Goal: Information Seeking & Learning: Learn about a topic

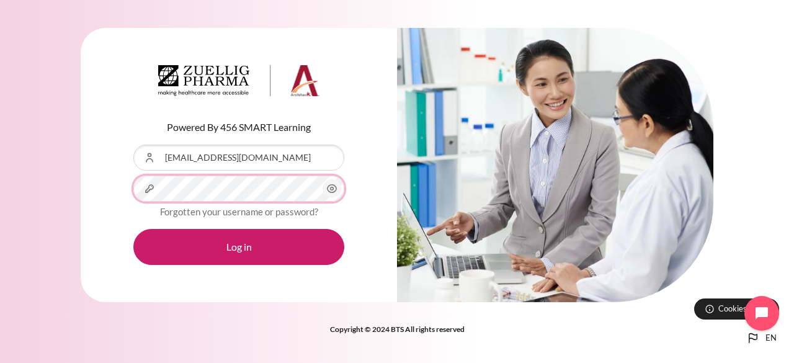
click at [133, 229] on button "Log in" at bounding box center [238, 247] width 211 height 36
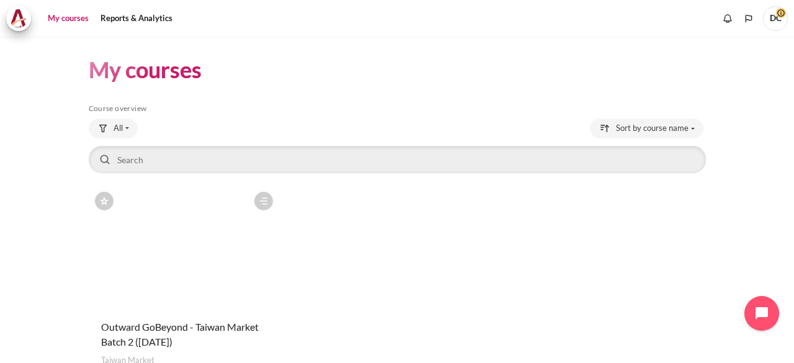
scroll to position [90, 0]
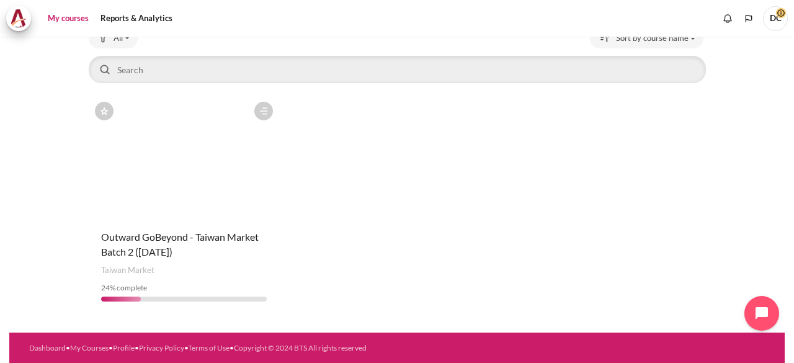
click at [222, 179] on figure "Content" at bounding box center [184, 158] width 191 height 124
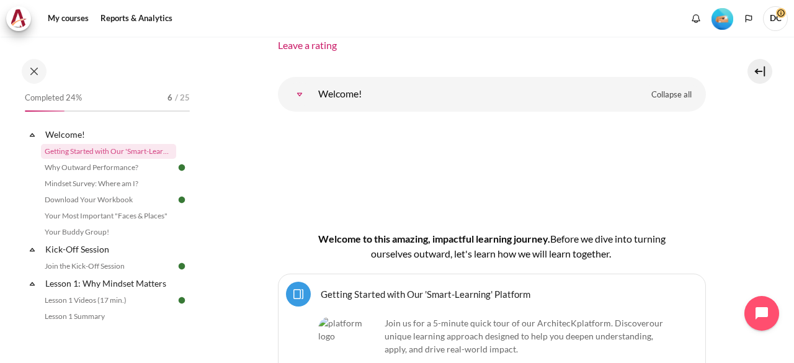
scroll to position [68, 0]
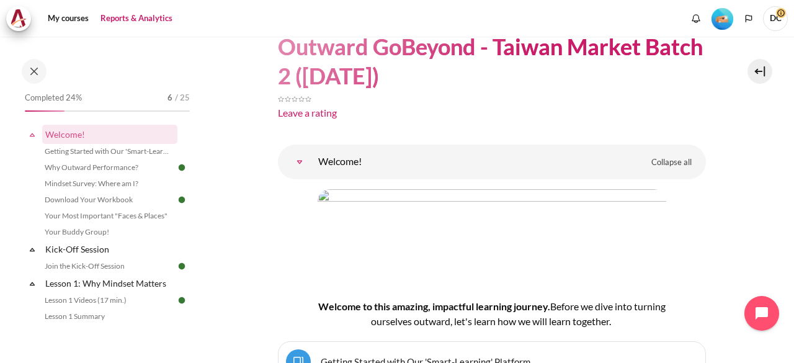
click at [130, 19] on link "Reports & Analytics" at bounding box center [136, 18] width 81 height 25
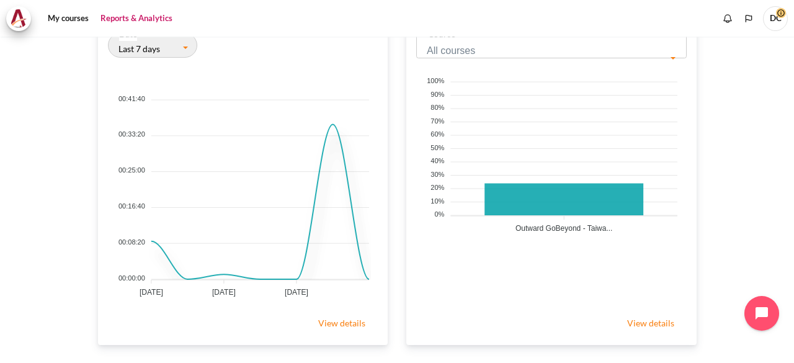
scroll to position [496, 0]
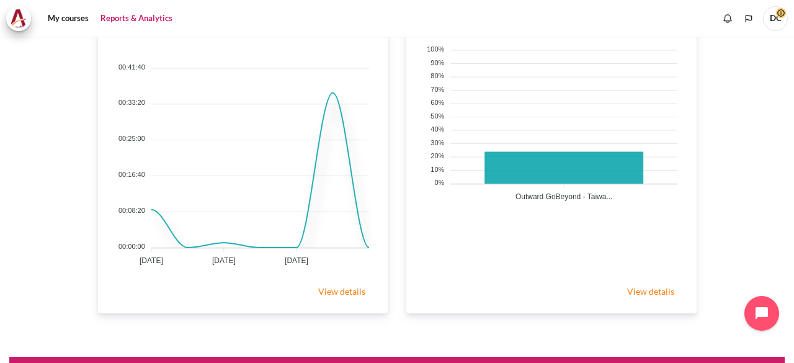
click at [667, 290] on link "View details" at bounding box center [651, 291] width 72 height 25
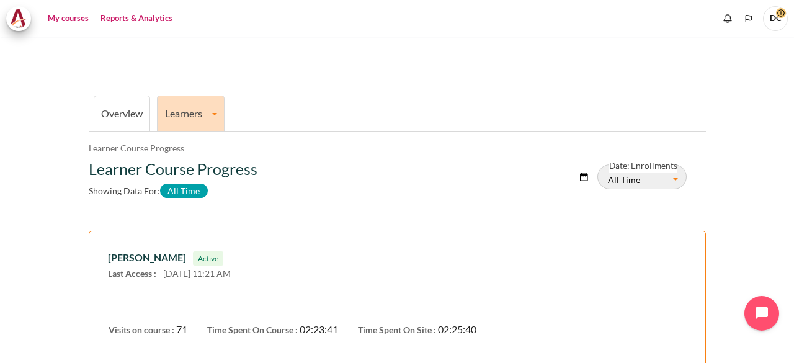
click at [63, 17] on link "My courses" at bounding box center [68, 18] width 50 height 25
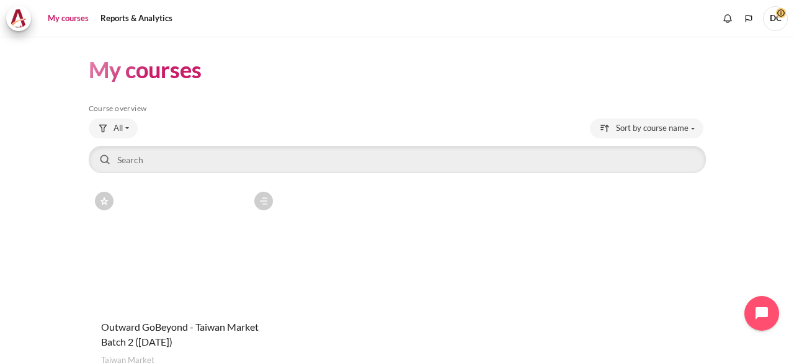
click at [148, 241] on figure "Content" at bounding box center [184, 248] width 191 height 124
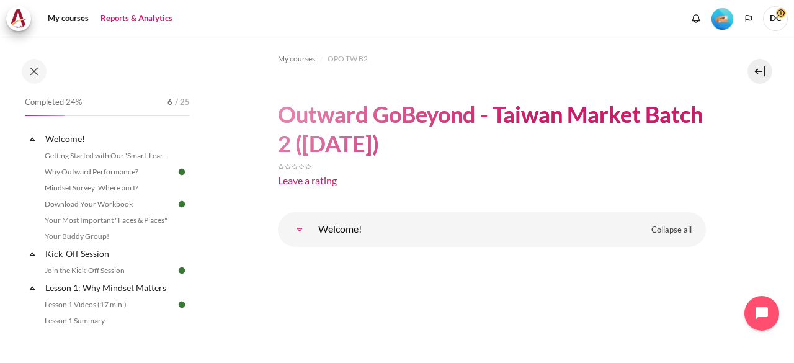
click at [117, 25] on link "Reports & Analytics" at bounding box center [136, 18] width 81 height 25
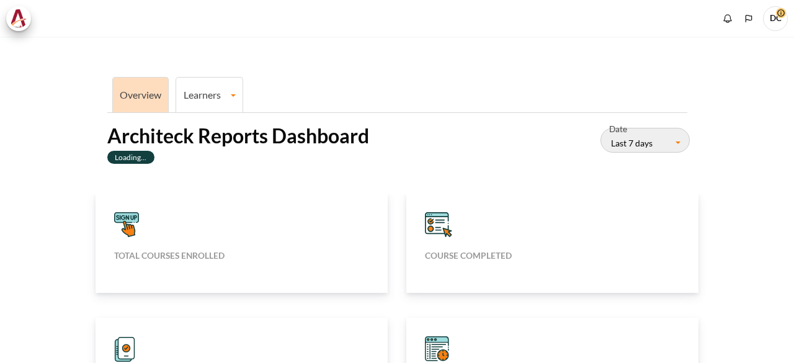
click at [194, 87] on li "Learners Learner Course Progress" at bounding box center [210, 94] width 68 height 35
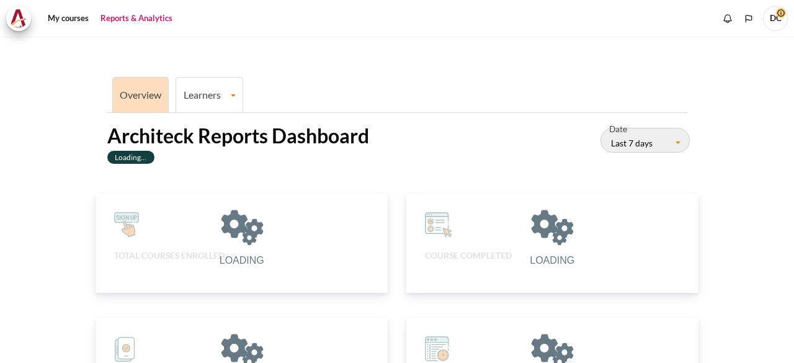
click at [212, 97] on link "Learners" at bounding box center [209, 95] width 66 height 12
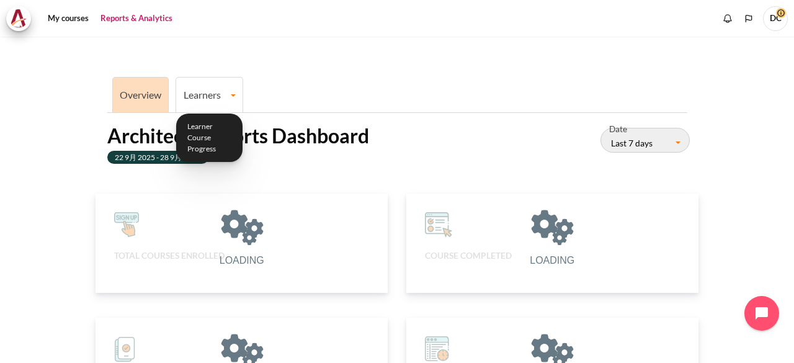
scroll to position [248, 277]
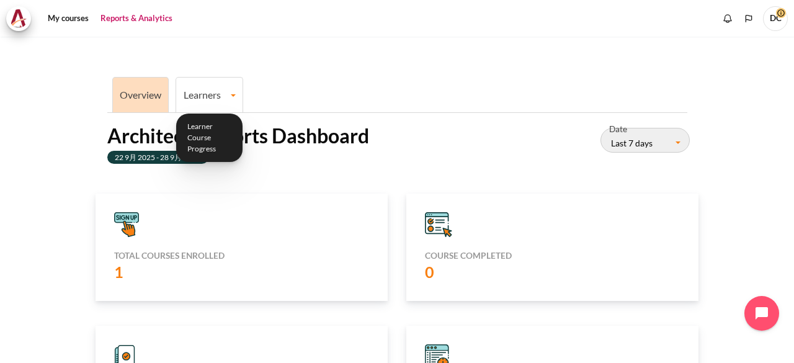
click at [212, 97] on link "Learners" at bounding box center [209, 95] width 66 height 12
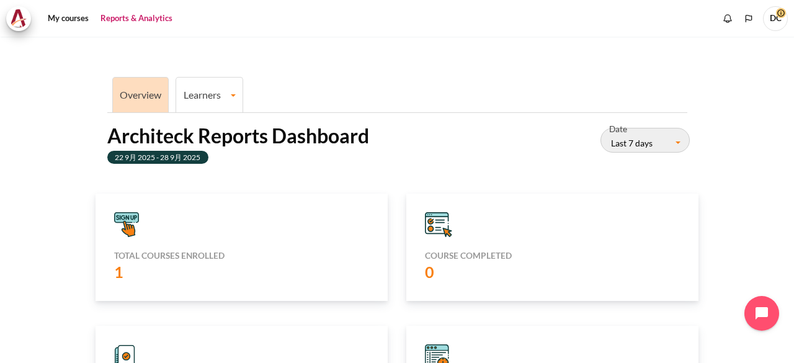
click at [212, 97] on link "Learners" at bounding box center [209, 95] width 66 height 12
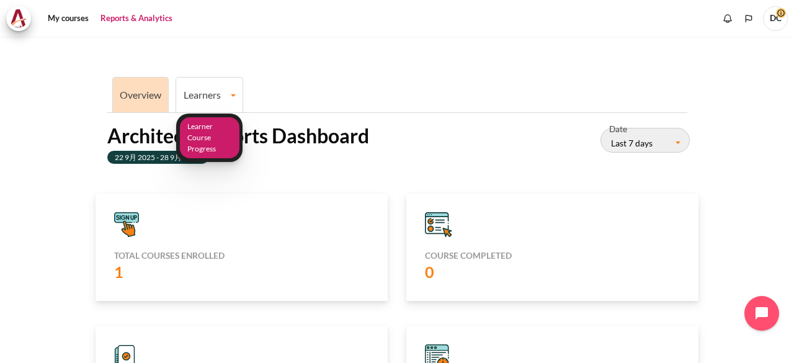
click at [204, 132] on link "Learner Course Progress" at bounding box center [210, 138] width 60 height 42
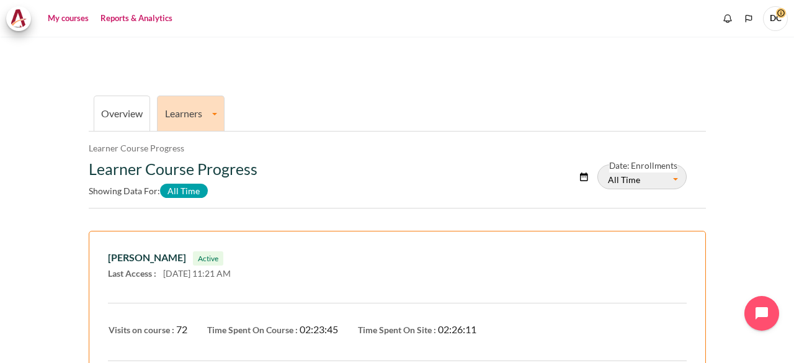
click at [78, 20] on link "My courses" at bounding box center [68, 18] width 50 height 25
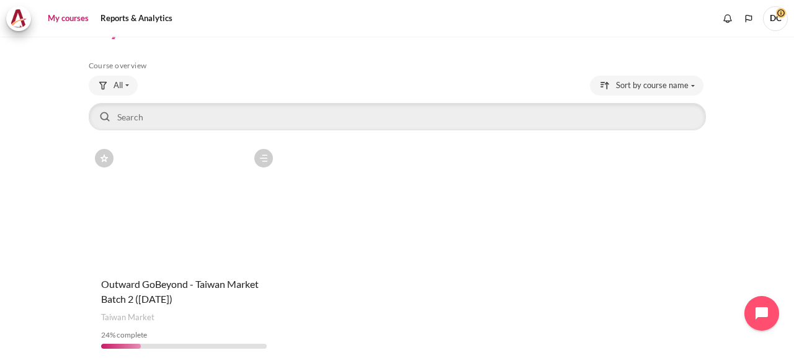
scroll to position [62, 0]
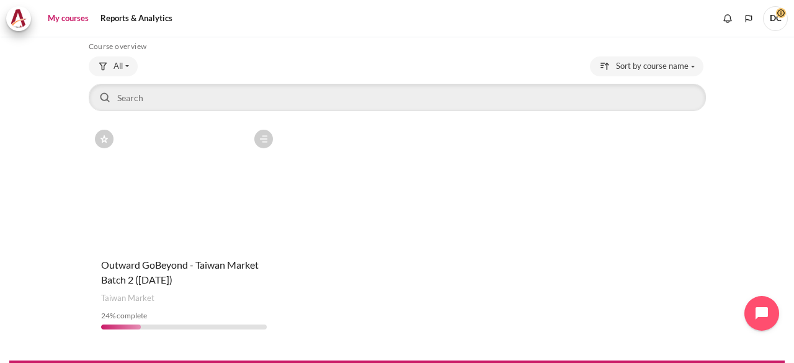
click at [169, 213] on figure "Content" at bounding box center [184, 185] width 191 height 124
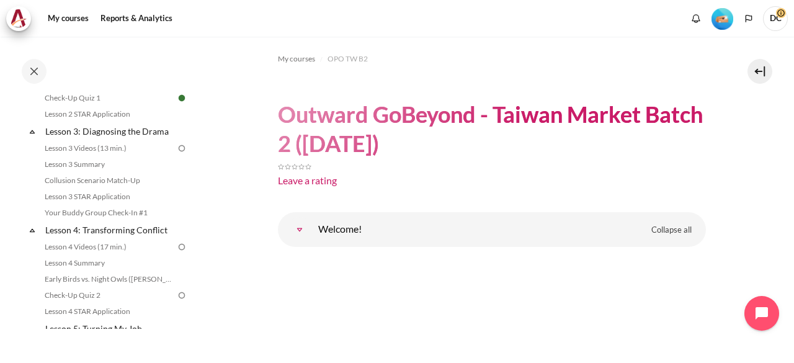
scroll to position [283, 0]
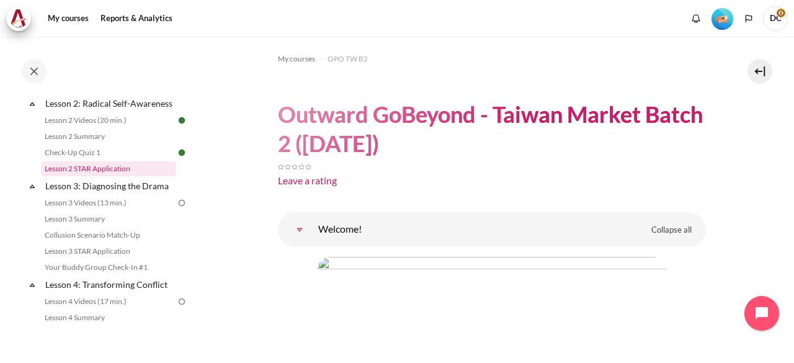
click at [129, 176] on link "Lesson 2 STAR Application" at bounding box center [108, 168] width 135 height 15
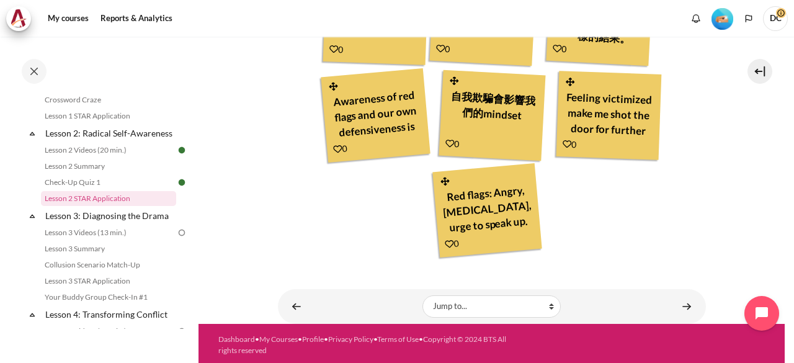
scroll to position [521, 0]
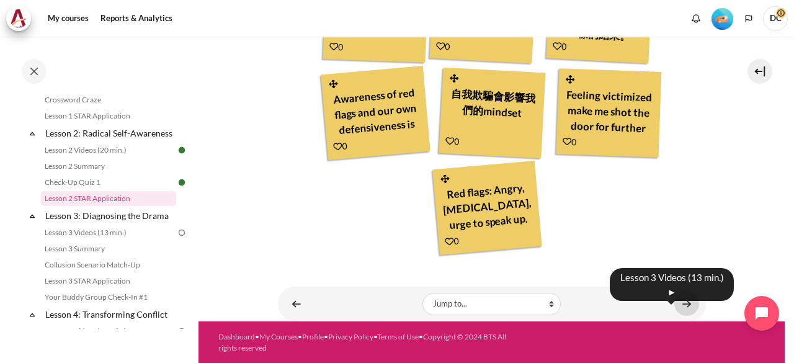
click at [679, 301] on link "Content" at bounding box center [687, 304] width 25 height 24
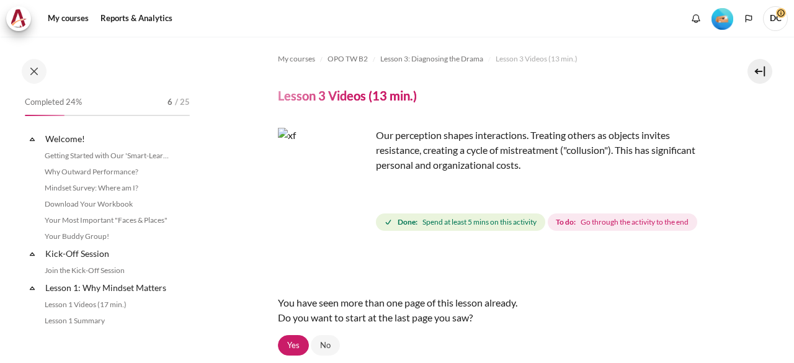
scroll to position [287, 0]
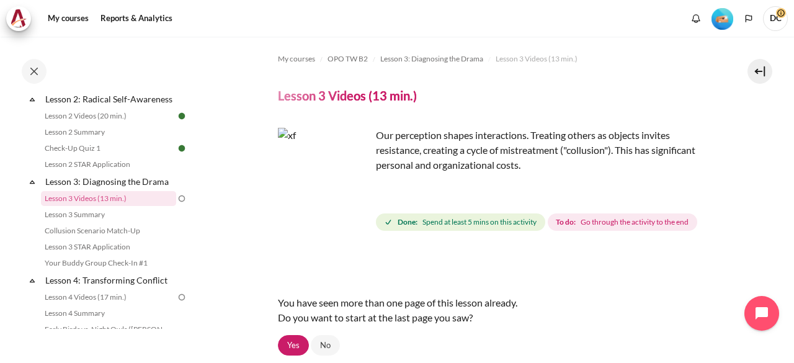
click at [323, 184] on img "Content" at bounding box center [324, 174] width 93 height 93
click at [356, 200] on img "Content" at bounding box center [324, 174] width 93 height 93
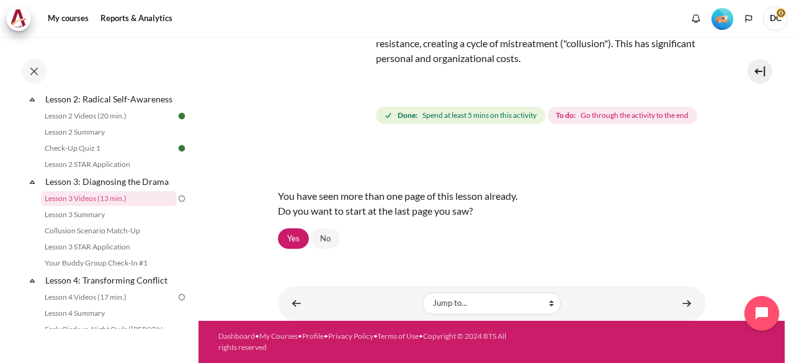
scroll to position [128, 0]
click at [297, 240] on link "Yes" at bounding box center [293, 238] width 31 height 21
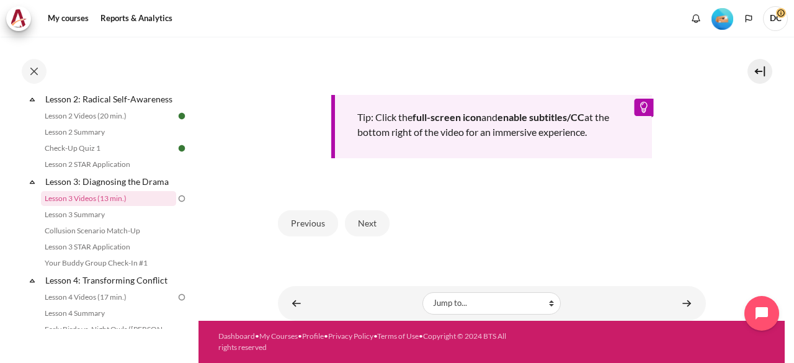
scroll to position [568, 0]
click at [374, 226] on button "Next" at bounding box center [367, 223] width 45 height 26
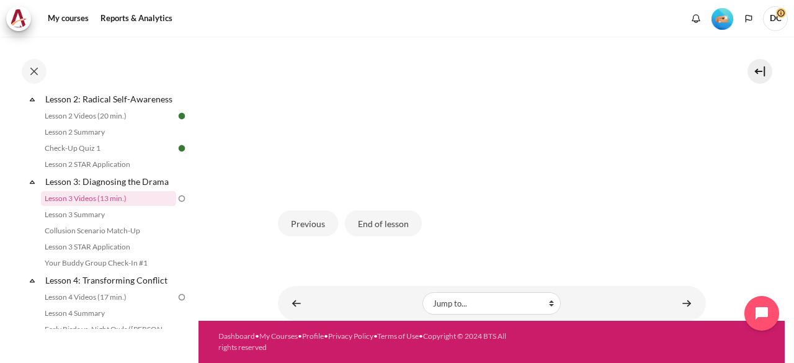
scroll to position [402, 0]
click at [387, 224] on button "End of lesson" at bounding box center [383, 223] width 77 height 26
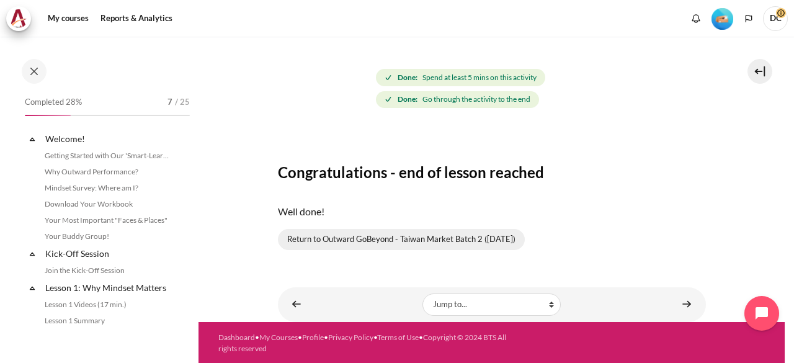
scroll to position [287, 0]
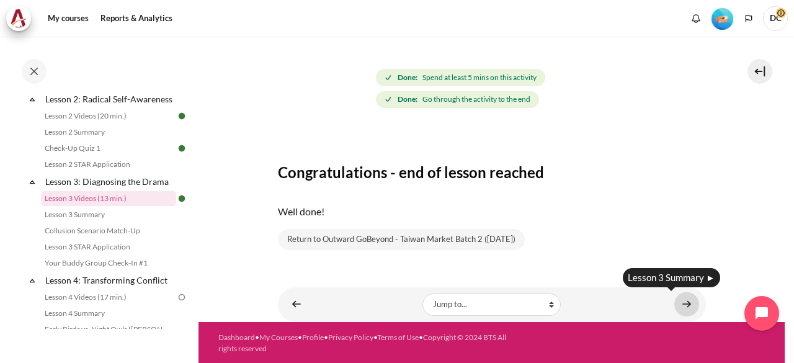
click at [679, 309] on link "Content" at bounding box center [687, 304] width 25 height 24
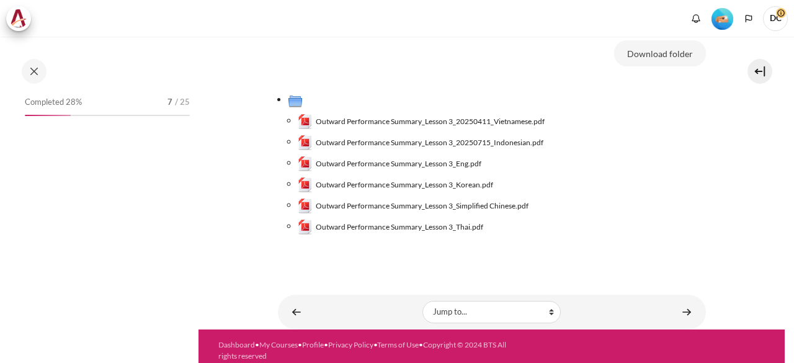
scroll to position [139, 0]
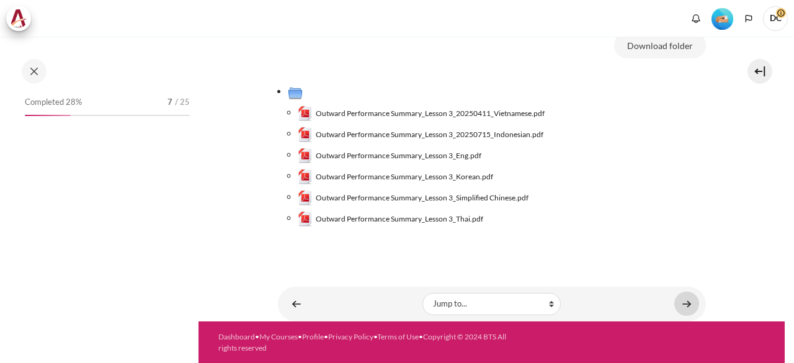
click at [688, 307] on link "Content" at bounding box center [687, 304] width 25 height 24
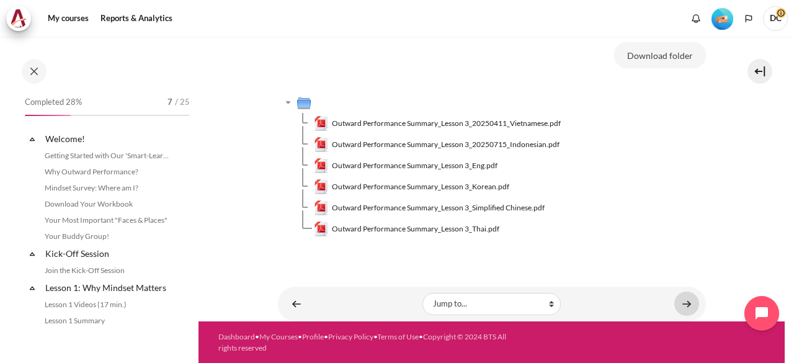
scroll to position [303, 0]
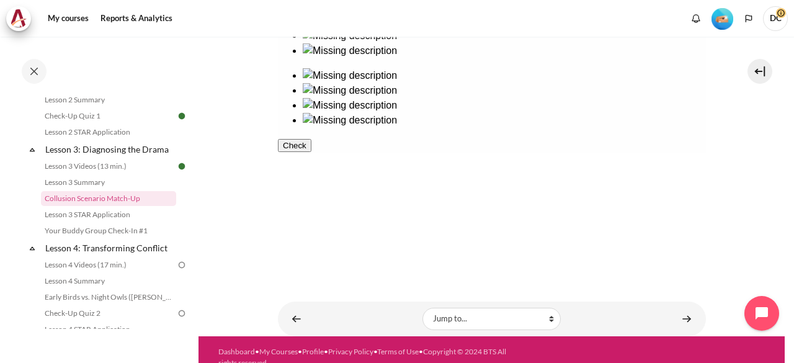
scroll to position [279, 0]
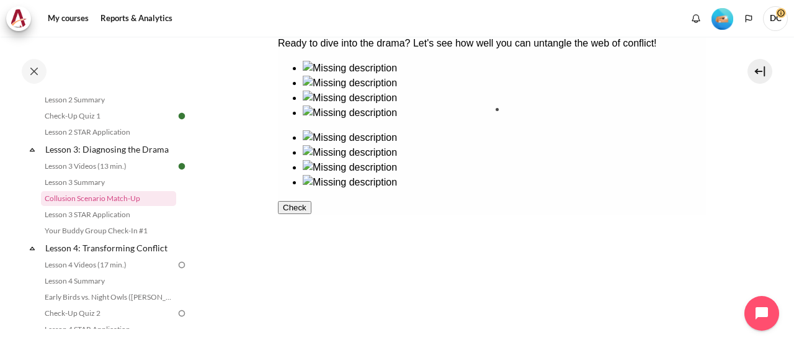
drag, startPoint x: 403, startPoint y: 226, endPoint x: 537, endPoint y: 151, distance: 153.6
drag, startPoint x: 324, startPoint y: 219, endPoint x: 542, endPoint y: 213, distance: 218.5
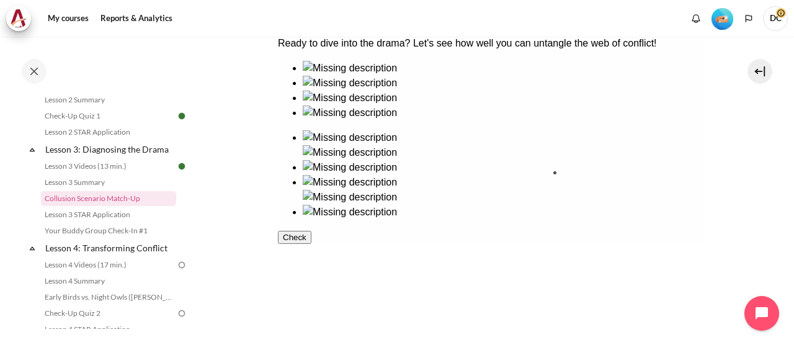
drag, startPoint x: 338, startPoint y: 126, endPoint x: 624, endPoint y: 198, distance: 295.6
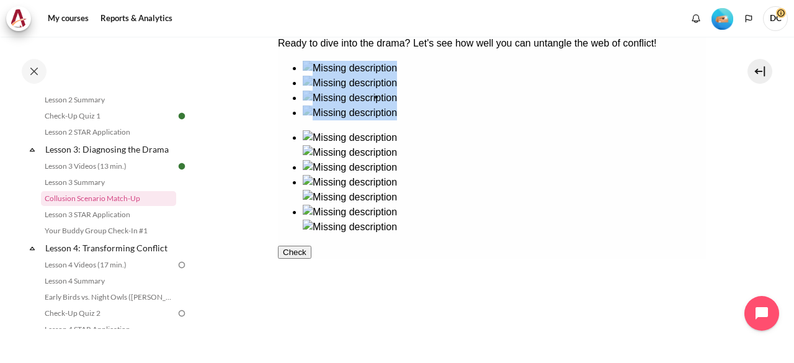
drag, startPoint x: 401, startPoint y: 135, endPoint x: 411, endPoint y: 131, distance: 10.6
click at [411, 120] on ul at bounding box center [491, 91] width 428 height 60
drag, startPoint x: 537, startPoint y: 132, endPoint x: 319, endPoint y: 133, distance: 217.8
click at [319, 133] on div at bounding box center [491, 148] width 428 height 174
drag, startPoint x: 530, startPoint y: 122, endPoint x: 324, endPoint y: 228, distance: 231.5
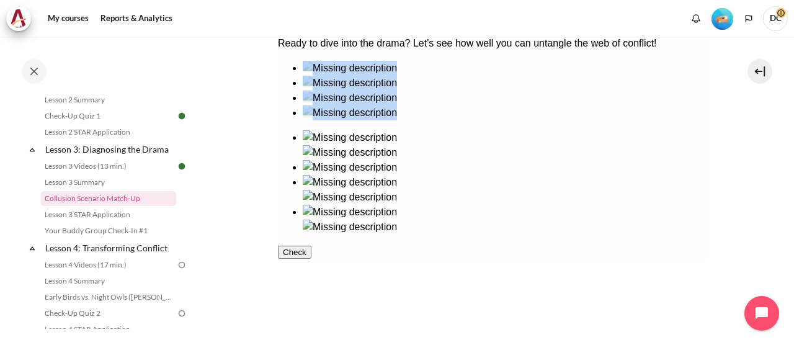
click at [324, 228] on div at bounding box center [491, 148] width 428 height 174
drag, startPoint x: 524, startPoint y: 124, endPoint x: 390, endPoint y: 236, distance: 175.3
click at [390, 235] on div at bounding box center [491, 148] width 428 height 174
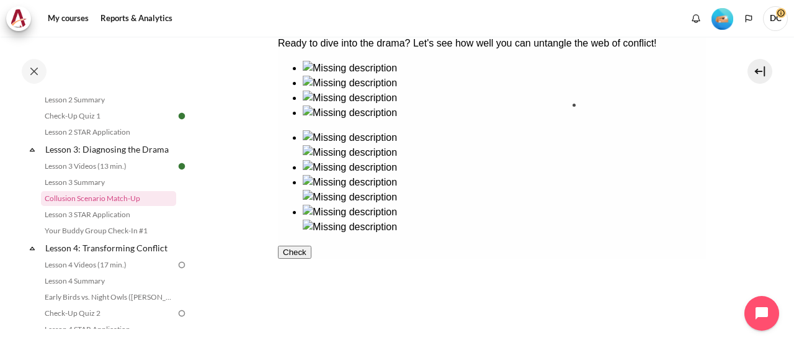
drag, startPoint x: 418, startPoint y: 132, endPoint x: 629, endPoint y: 136, distance: 211.6
click at [311, 274] on button "Check" at bounding box center [294, 267] width 34 height 13
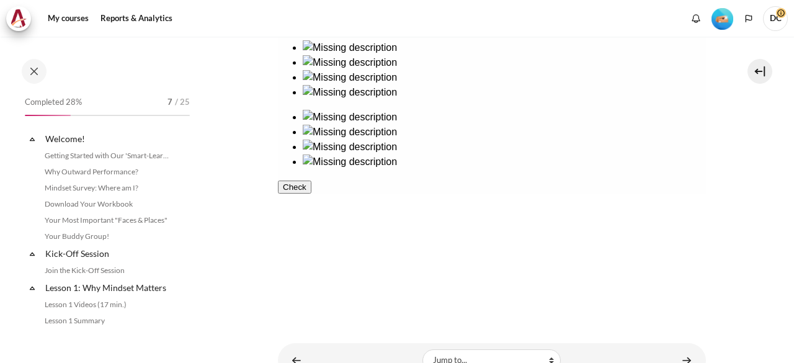
scroll to position [320, 0]
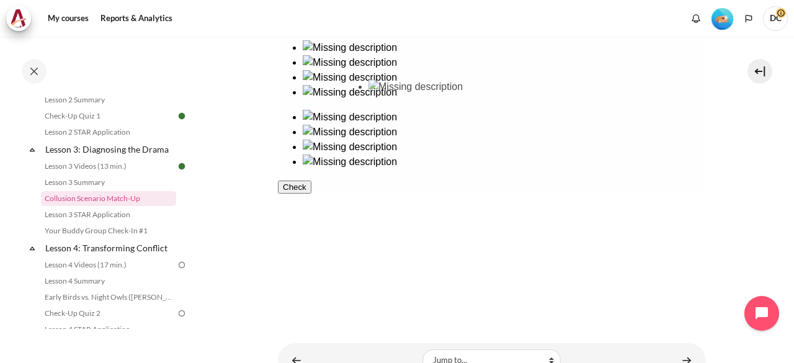
drag, startPoint x: 395, startPoint y: 121, endPoint x: 392, endPoint y: 127, distance: 6.7
click at [392, 100] on ul at bounding box center [491, 70] width 428 height 60
click at [777, 20] on span "DC" at bounding box center [775, 18] width 25 height 25
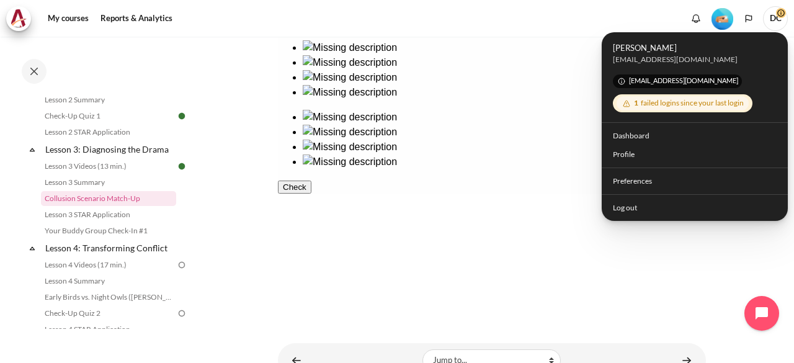
click at [677, 99] on div "1 failed logins since your last login" at bounding box center [683, 103] width 132 height 14
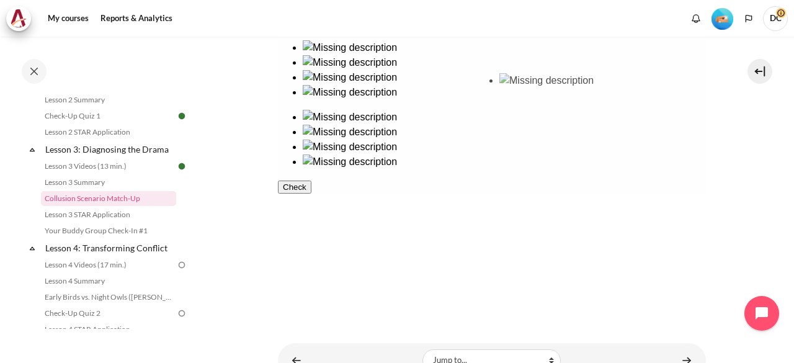
drag, startPoint x: 321, startPoint y: 115, endPoint x: 533, endPoint y: 115, distance: 211.6
drag, startPoint x: 323, startPoint y: 187, endPoint x: 629, endPoint y: 193, distance: 306.0
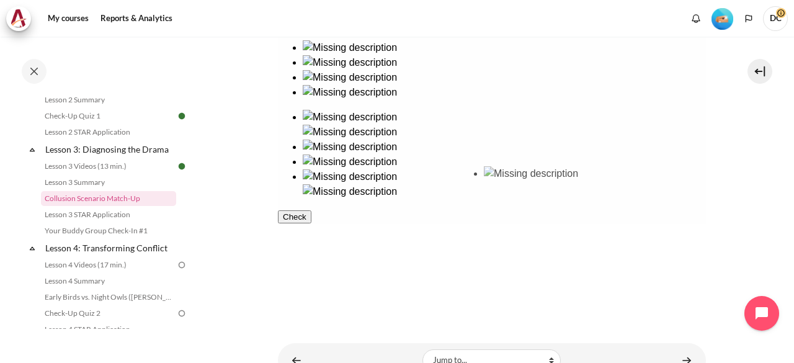
drag, startPoint x: 411, startPoint y: 192, endPoint x: 530, endPoint y: 202, distance: 119.6
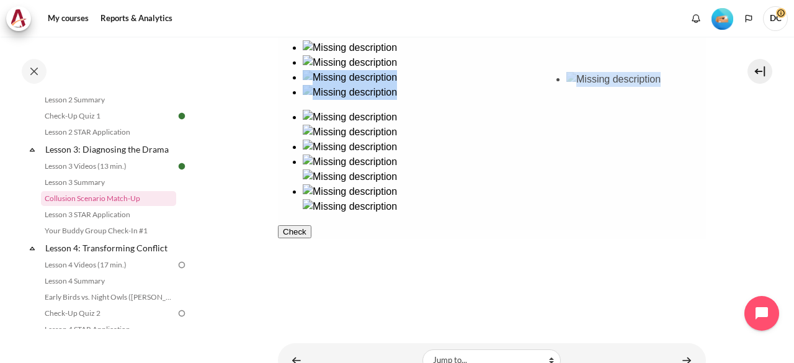
drag, startPoint x: 409, startPoint y: 128, endPoint x: 607, endPoint y: 126, distance: 198.6
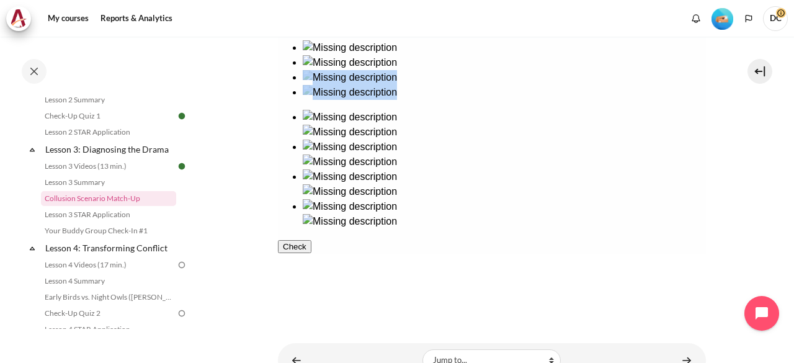
click at [311, 253] on button "Check" at bounding box center [294, 246] width 34 height 13
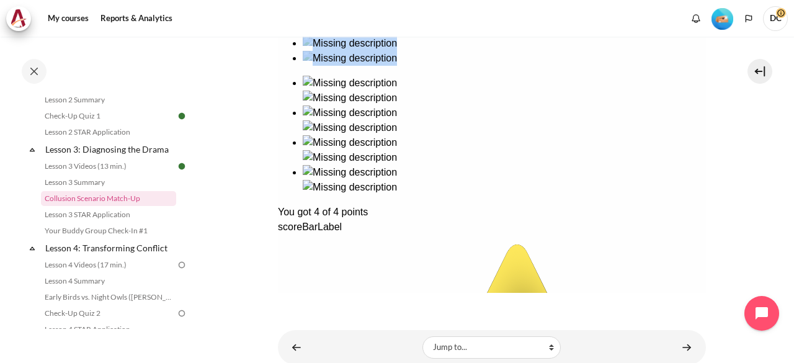
scroll to position [362, 0]
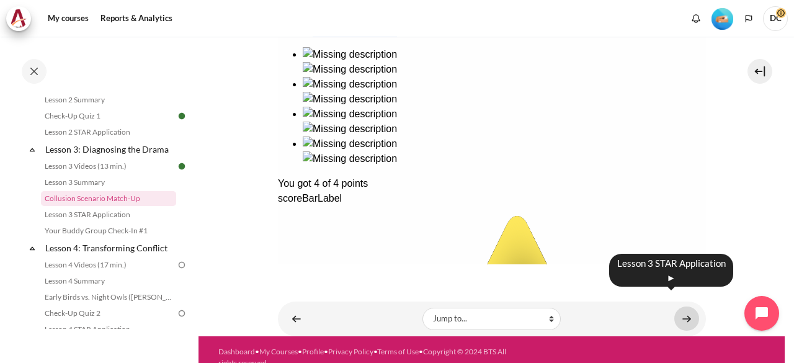
click at [685, 307] on link "Content" at bounding box center [687, 319] width 25 height 24
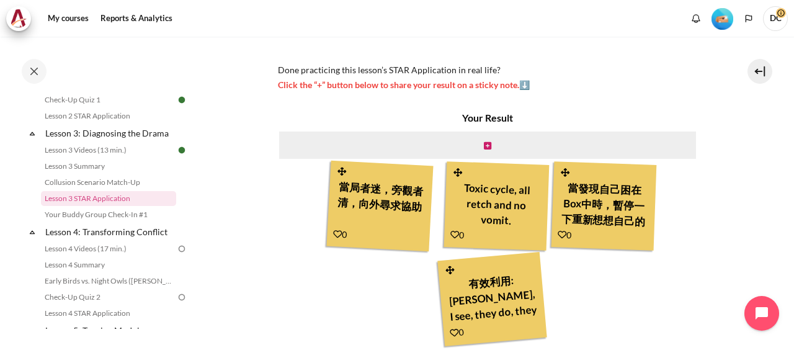
scroll to position [409, 0]
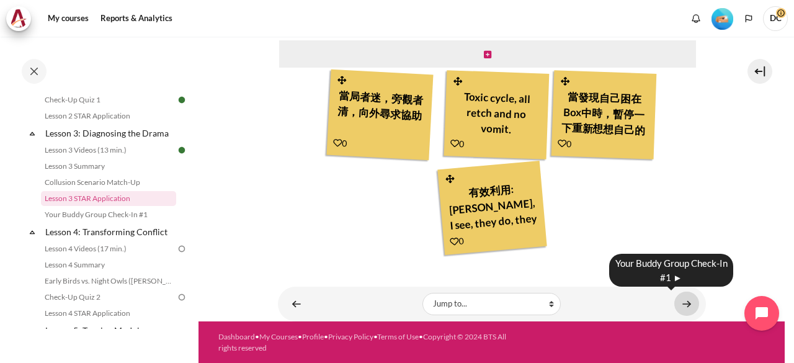
click at [678, 307] on link "Content" at bounding box center [687, 304] width 25 height 24
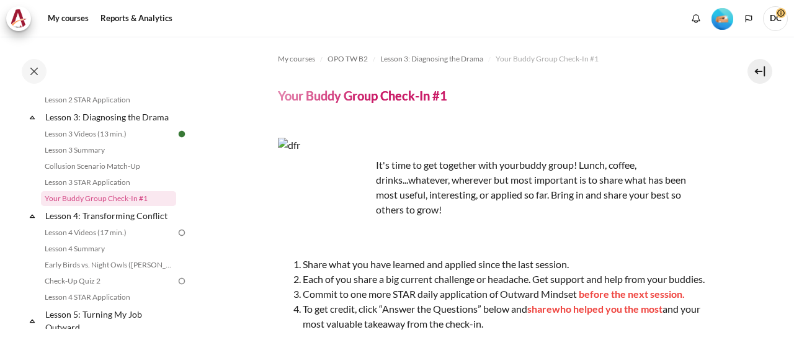
scroll to position [186, 0]
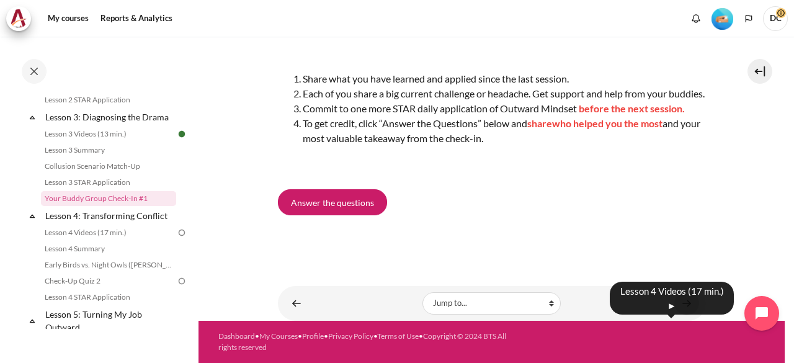
click at [681, 315] on link "Content" at bounding box center [687, 303] width 25 height 24
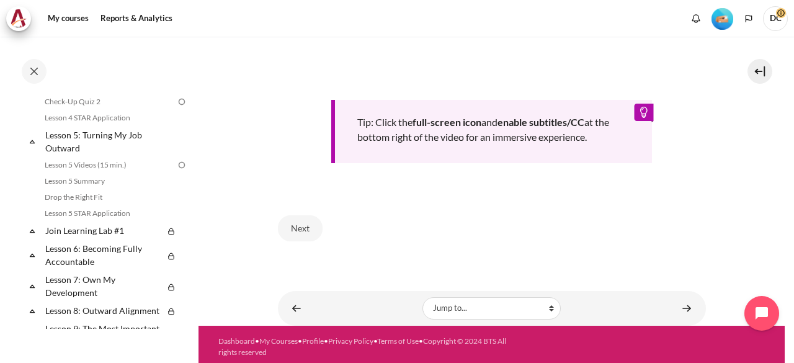
scroll to position [532, 0]
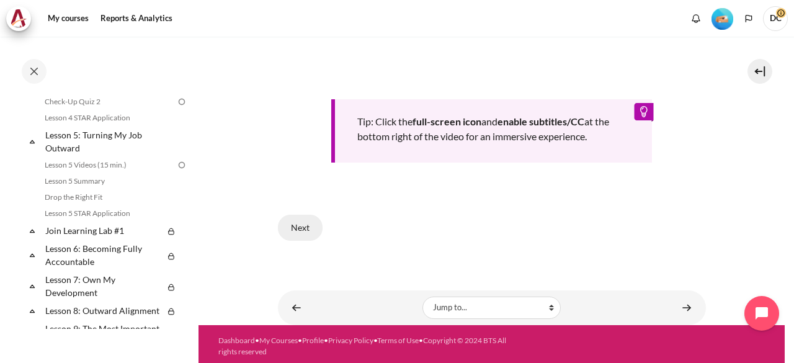
click at [310, 223] on button "Next" at bounding box center [300, 228] width 45 height 26
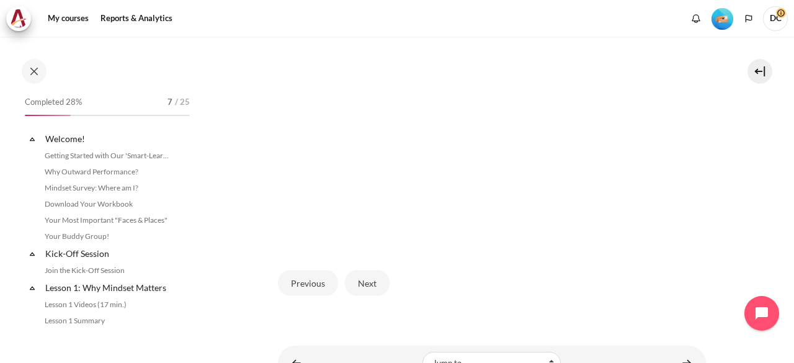
scroll to position [386, 0]
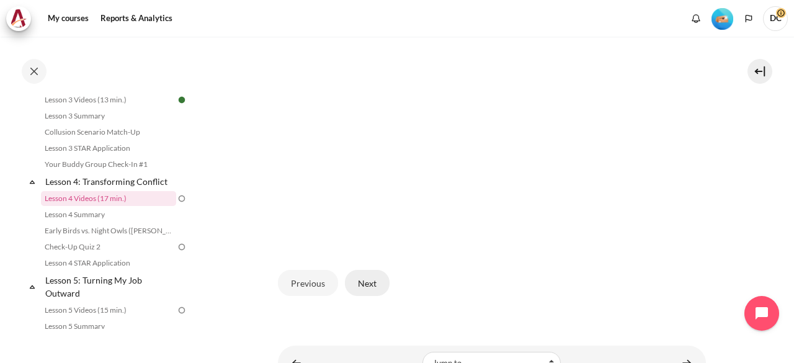
click at [372, 296] on button "Next" at bounding box center [367, 283] width 45 height 26
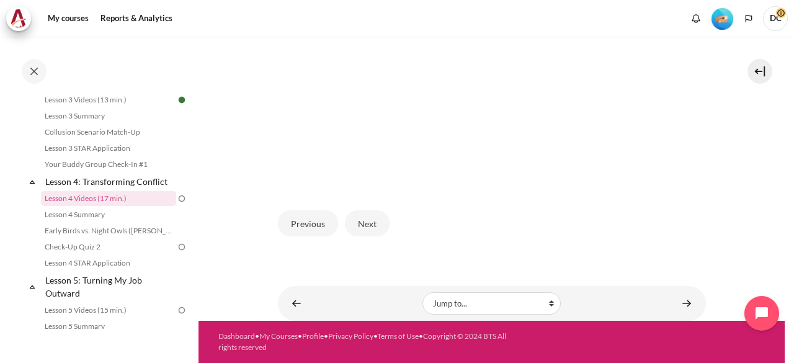
scroll to position [387, 0]
click at [363, 220] on button "Next" at bounding box center [367, 223] width 45 height 26
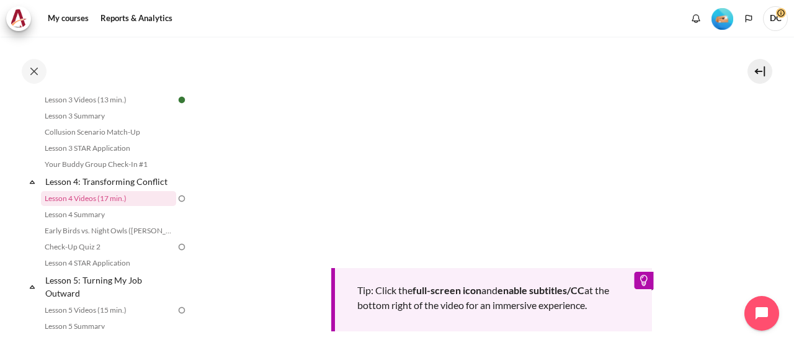
scroll to position [492, 0]
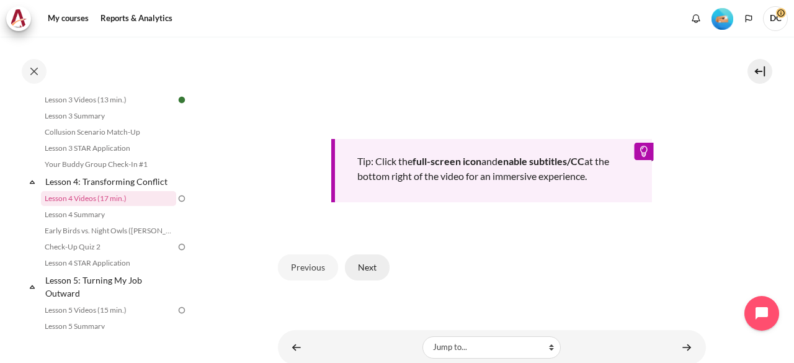
click at [369, 280] on button "Next" at bounding box center [367, 267] width 45 height 26
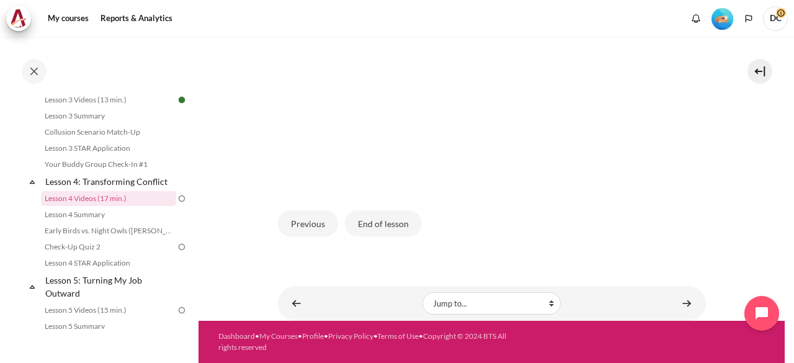
scroll to position [387, 0]
click at [387, 222] on button "End of lesson" at bounding box center [383, 223] width 77 height 26
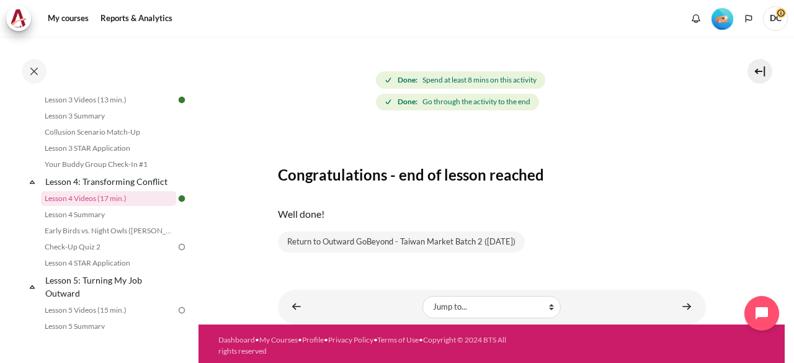
scroll to position [130, 0]
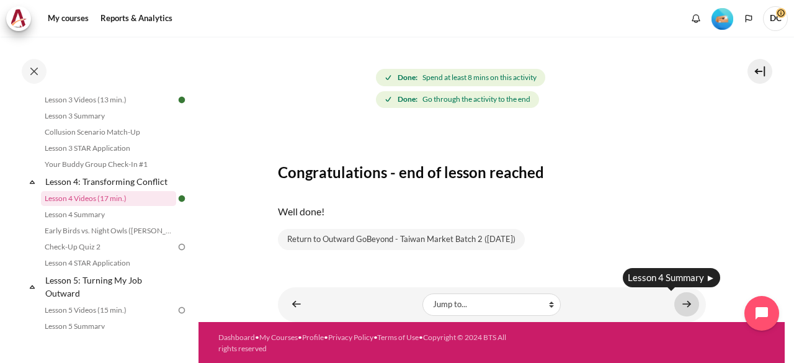
click at [681, 302] on link "Content" at bounding box center [687, 304] width 25 height 24
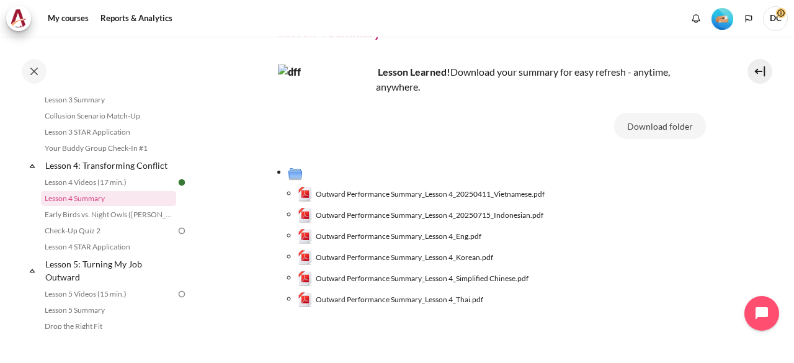
scroll to position [144, 0]
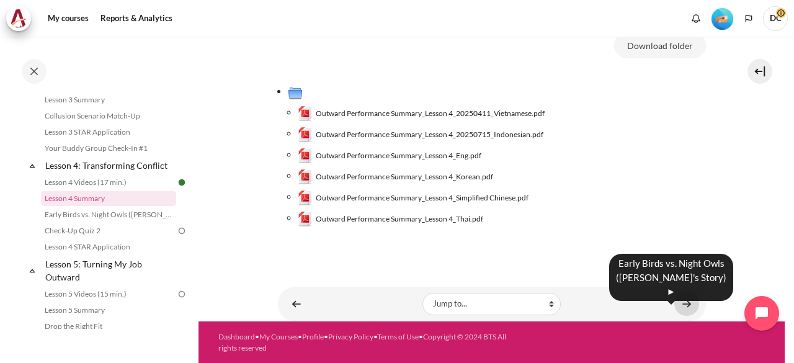
click at [684, 305] on link "Content" at bounding box center [687, 304] width 25 height 24
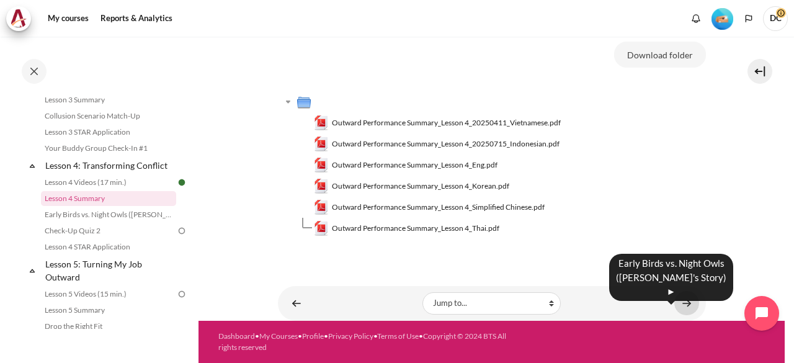
scroll to position [134, 0]
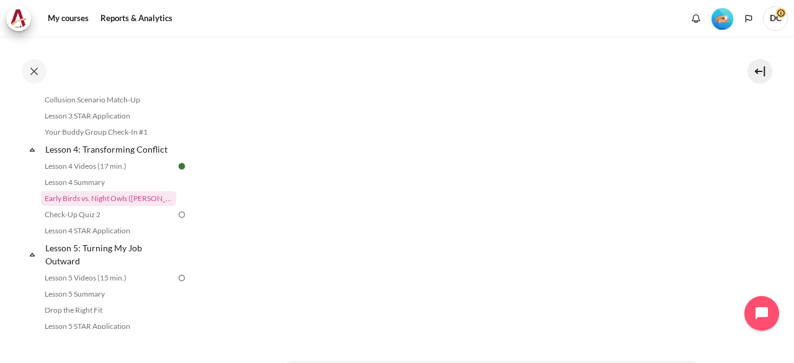
scroll to position [684, 0]
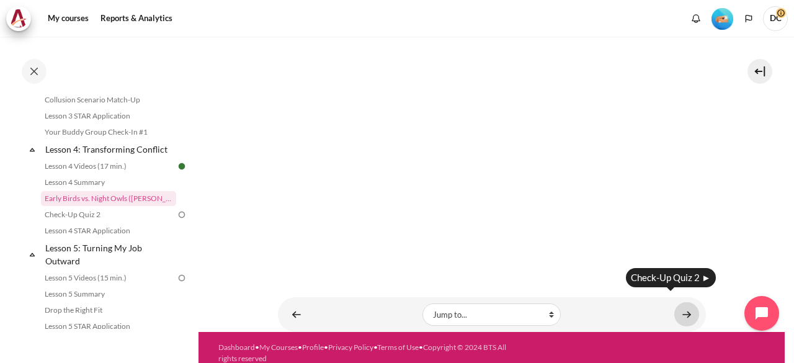
click at [675, 302] on link "Content" at bounding box center [687, 314] width 25 height 24
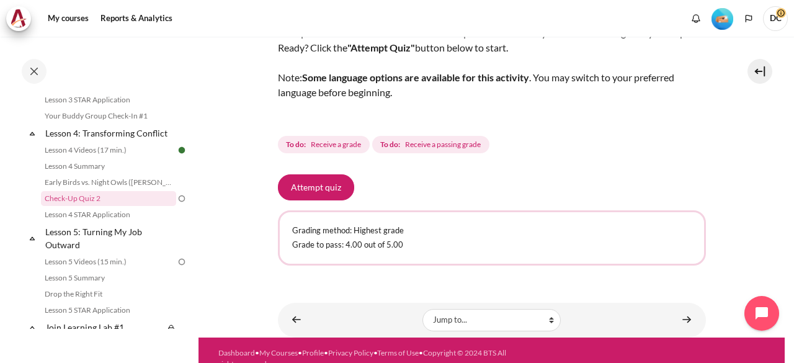
scroll to position [113, 0]
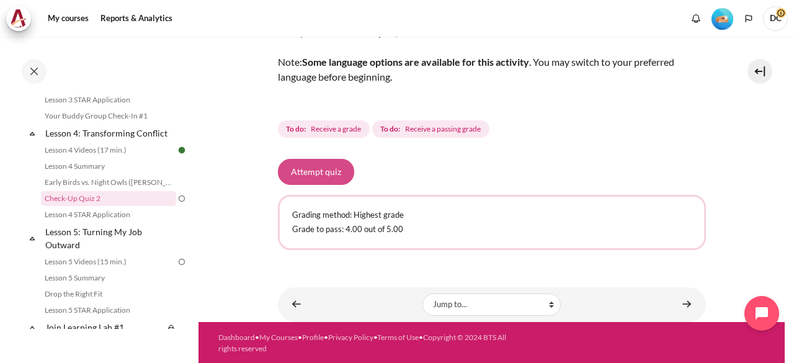
click at [328, 178] on button "Attempt quiz" at bounding box center [316, 172] width 76 height 26
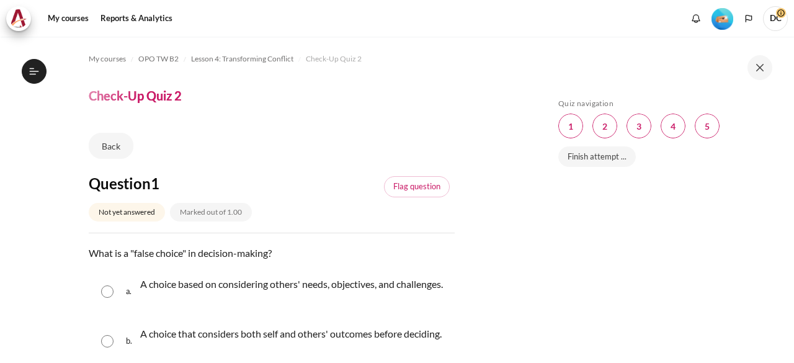
scroll to position [434, 0]
click at [118, 147] on link "Back" at bounding box center [111, 146] width 45 height 26
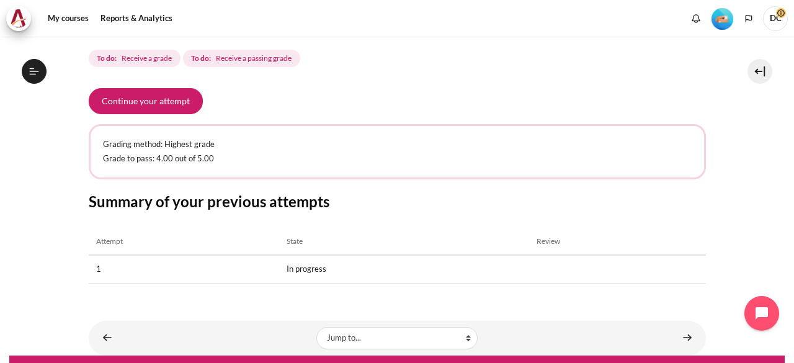
scroll to position [186, 0]
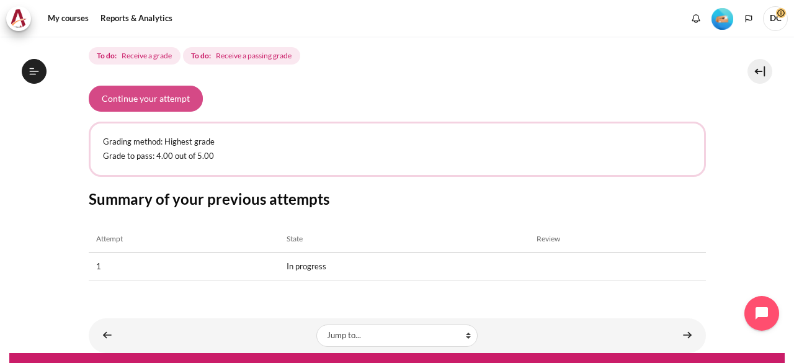
click at [138, 92] on button "Continue your attempt" at bounding box center [146, 99] width 114 height 26
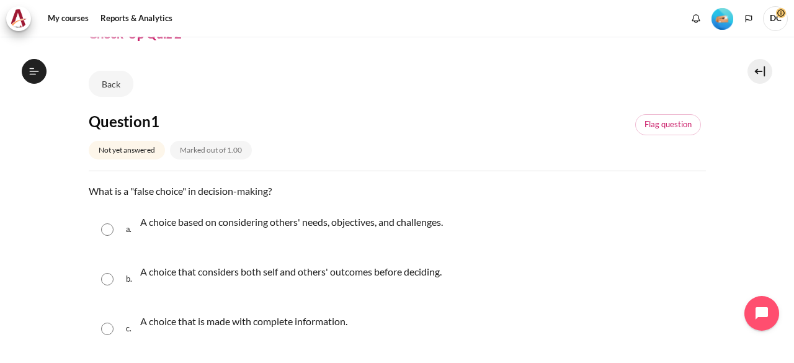
scroll to position [124, 0]
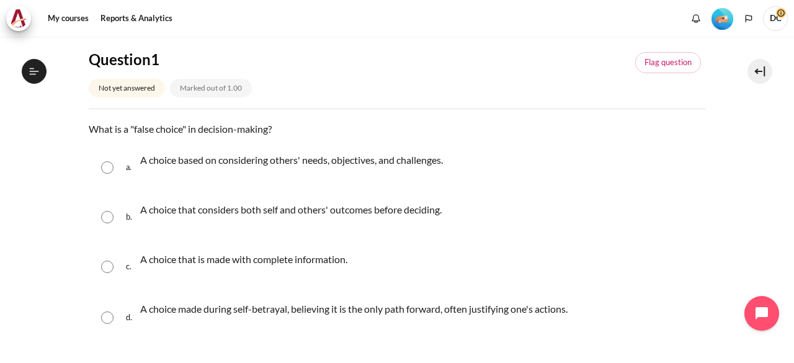
click at [396, 302] on p "A choice made during self-betrayal, believing it is the only path forward, ofte…" at bounding box center [354, 309] width 428 height 15
radio input "true"
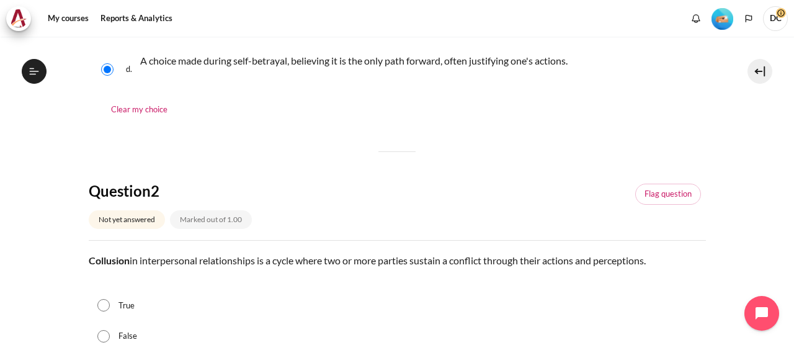
scroll to position [434, 0]
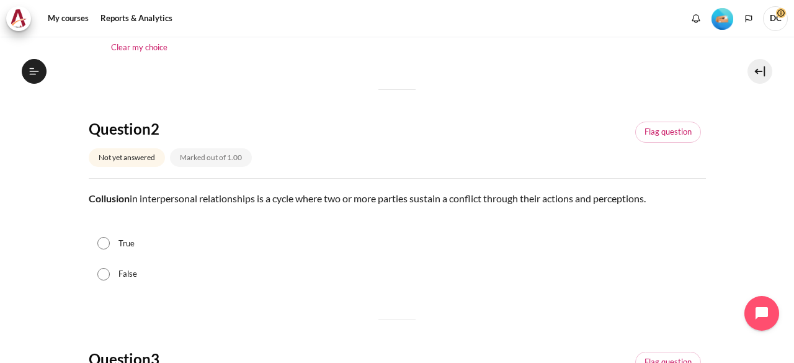
click at [151, 248] on div "True" at bounding box center [397, 243] width 617 height 31
click at [114, 238] on div "True" at bounding box center [397, 243] width 617 height 31
click at [108, 246] on input "True" at bounding box center [103, 243] width 12 height 12
radio input "true"
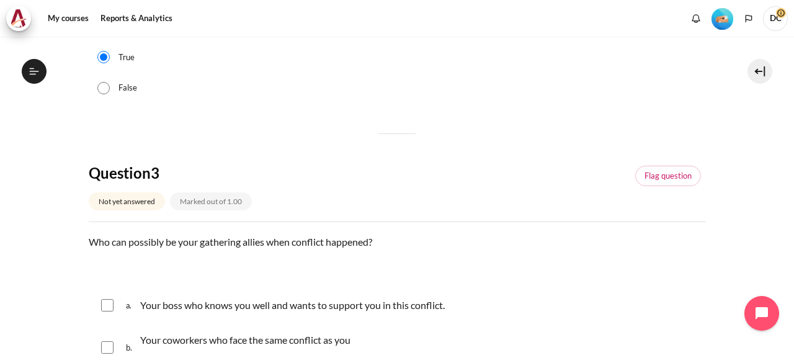
scroll to position [745, 0]
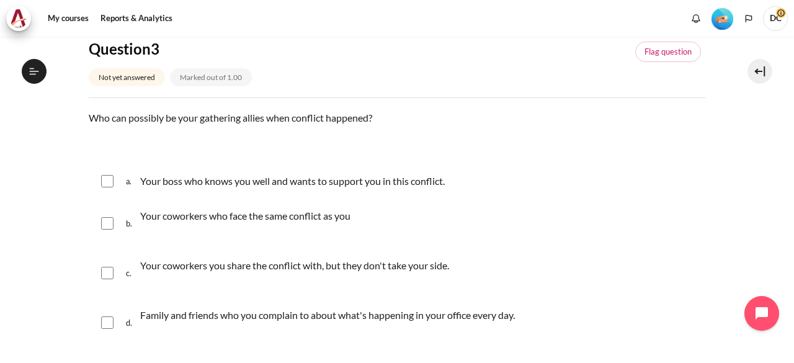
click at [93, 225] on div "b. Your coworkers who face the same conflict as you" at bounding box center [397, 223] width 617 height 47
click at [102, 226] on input "Content" at bounding box center [107, 223] width 12 height 12
checkbox input "true"
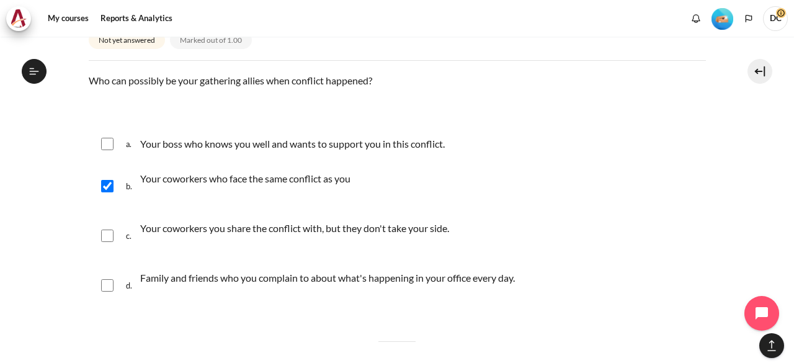
scroll to position [807, 0]
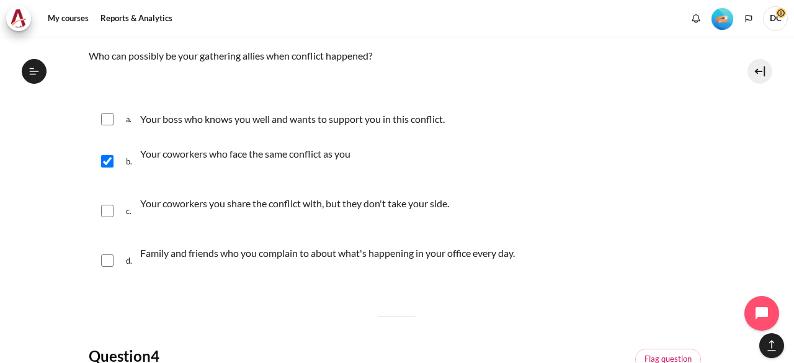
click at [108, 256] on input "Content" at bounding box center [107, 260] width 12 height 12
checkbox input "true"
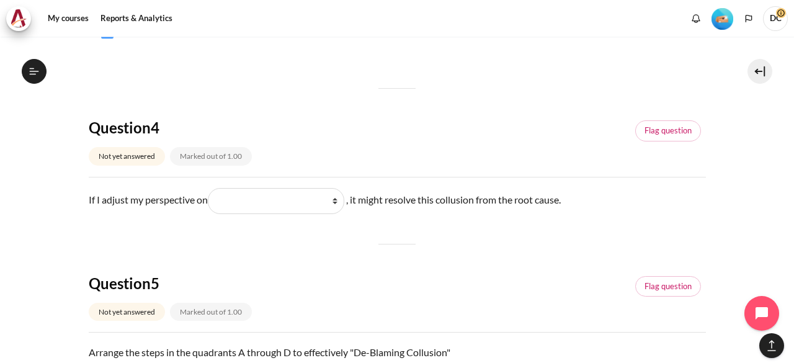
scroll to position [1055, 0]
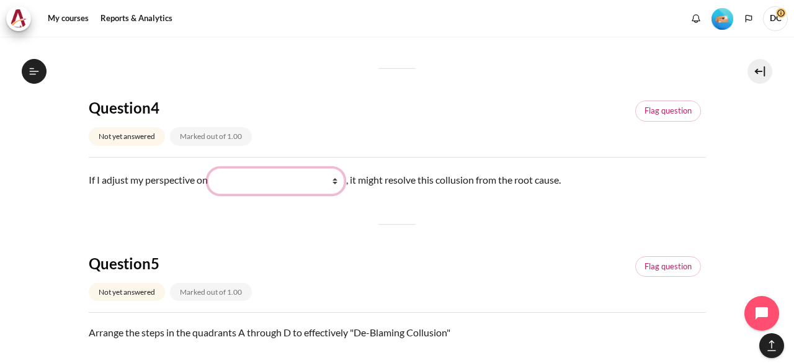
click at [335, 182] on select "What I see and feel about what they do (我看到什么) What they see and feel (他们看到什么) …" at bounding box center [276, 181] width 137 height 26
select select "1"
click at [210, 168] on select "What I see and feel about what they do (我看到什么) What they see and feel (他们看到什么) …" at bounding box center [276, 181] width 137 height 26
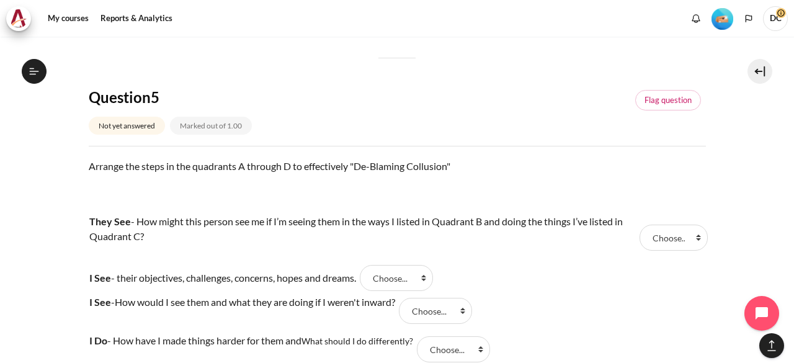
scroll to position [1241, 0]
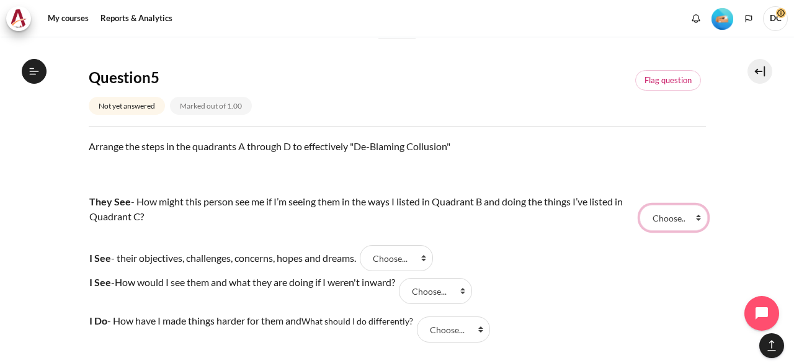
click at [699, 219] on select "Choose... D A C B" at bounding box center [674, 218] width 68 height 26
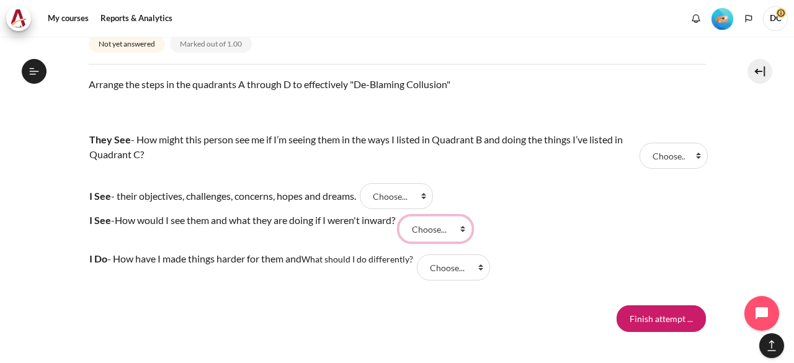
click at [455, 226] on select "Choose... D A C B" at bounding box center [435, 229] width 73 height 26
select select "4"
click at [411, 216] on select "Choose... D A C B" at bounding box center [435, 229] width 73 height 26
click at [483, 274] on select "Choose... D A C B" at bounding box center [453, 267] width 73 height 26
select select "3"
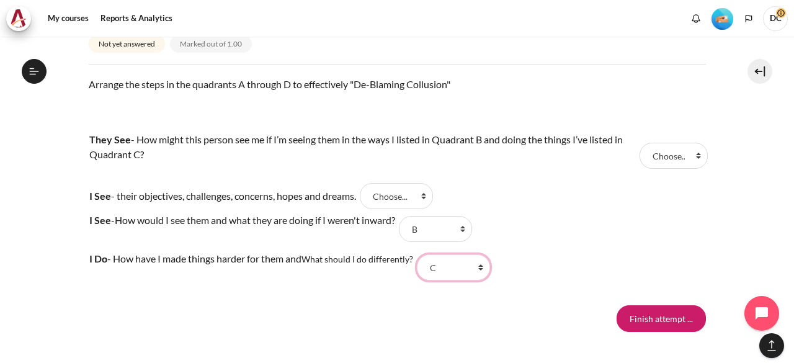
click at [420, 254] on select "Choose... D A C B" at bounding box center [453, 267] width 73 height 26
click at [418, 193] on select "Choose... D A C B" at bounding box center [396, 196] width 73 height 26
select select "2"
click at [371, 183] on select "Choose... D A C B" at bounding box center [396, 196] width 73 height 26
click at [649, 161] on select "Choose... D A C B" at bounding box center [674, 156] width 68 height 26
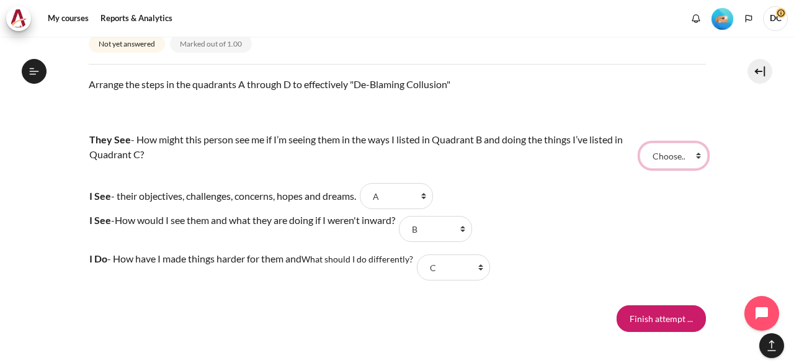
select select "1"
click at [640, 143] on select "Choose... D A C B" at bounding box center [674, 156] width 68 height 26
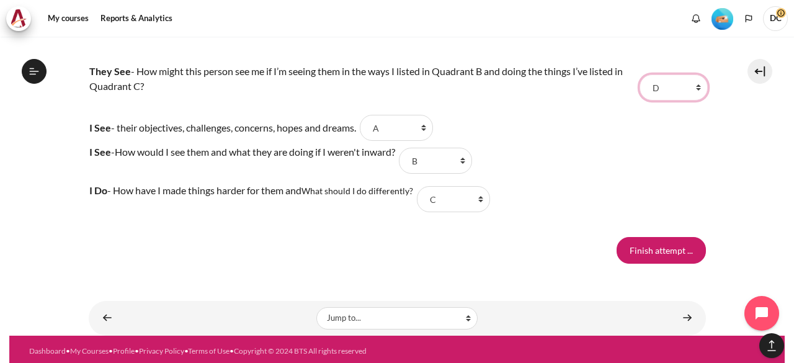
scroll to position [1373, 0]
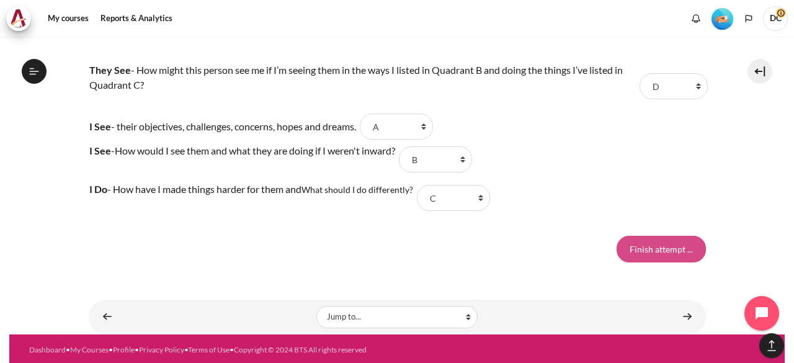
click at [630, 239] on input "Finish attempt ..." at bounding box center [661, 249] width 89 height 26
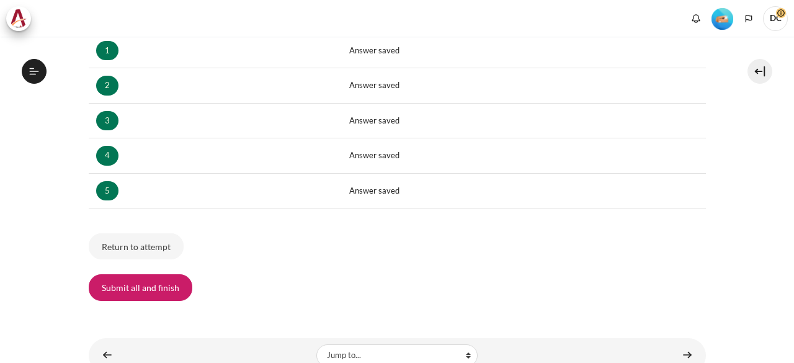
scroll to position [273, 0]
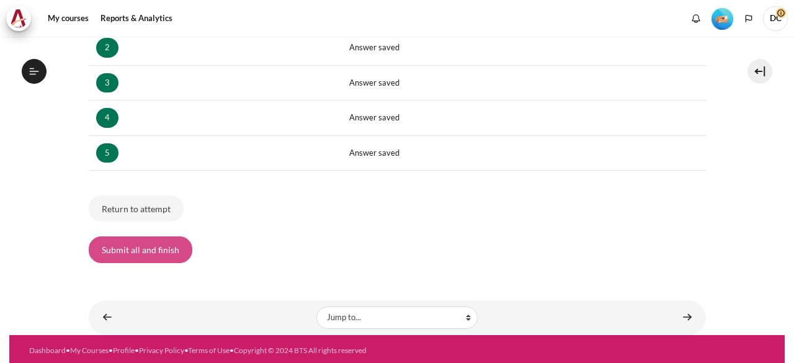
click at [122, 240] on button "Submit all and finish" at bounding box center [141, 249] width 104 height 26
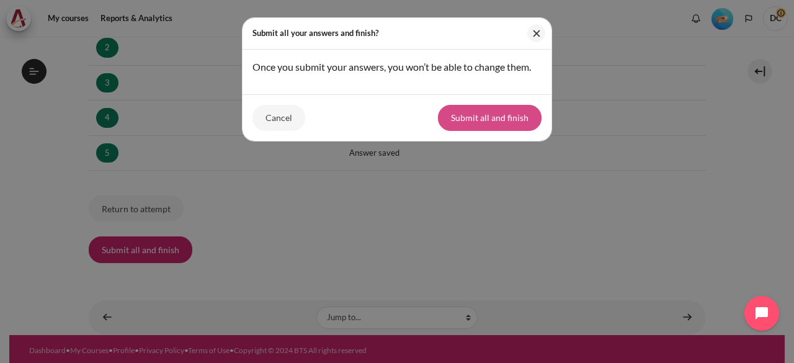
click at [493, 121] on button "Submit all and finish" at bounding box center [490, 118] width 104 height 26
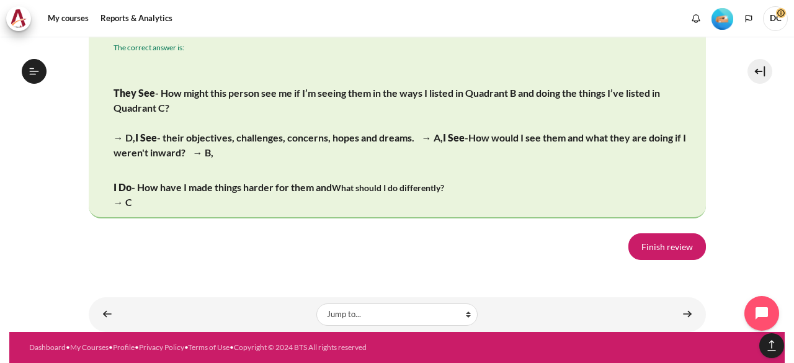
scroll to position [2560, 0]
click at [679, 248] on link "Finish review" at bounding box center [668, 246] width 78 height 26
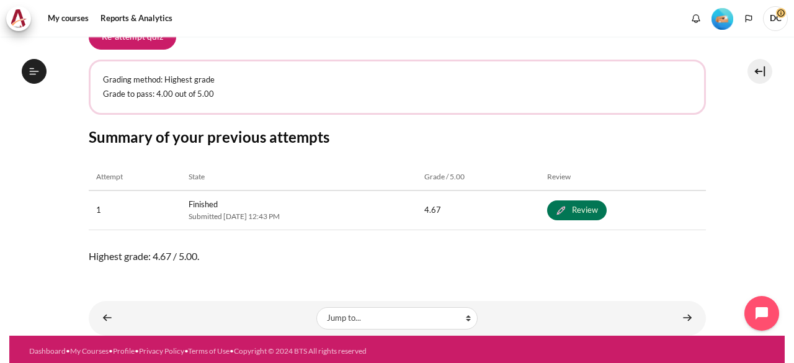
scroll to position [250, 0]
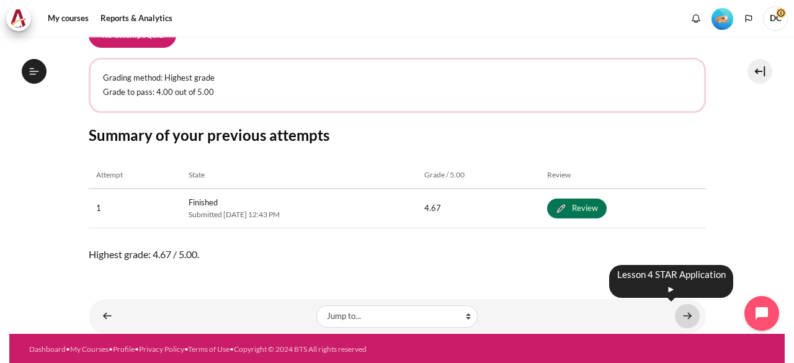
click at [675, 313] on link "Content" at bounding box center [687, 316] width 25 height 24
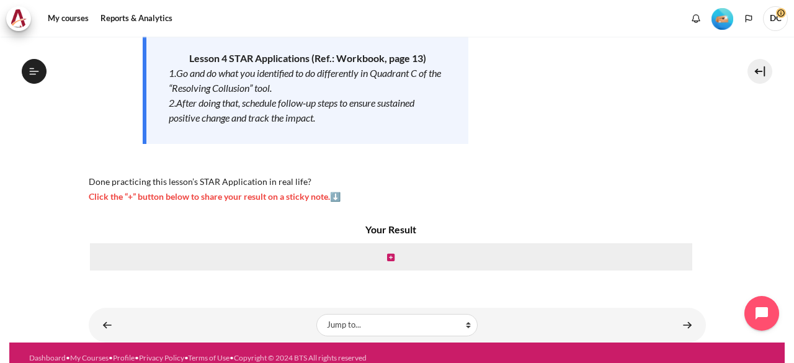
scroll to position [216, 0]
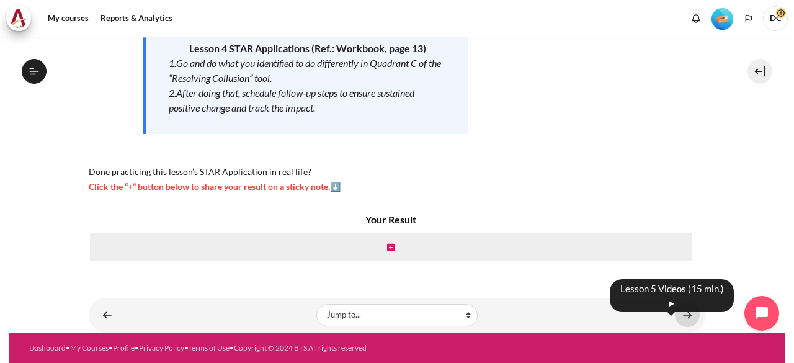
click at [679, 316] on link "Content" at bounding box center [687, 315] width 25 height 24
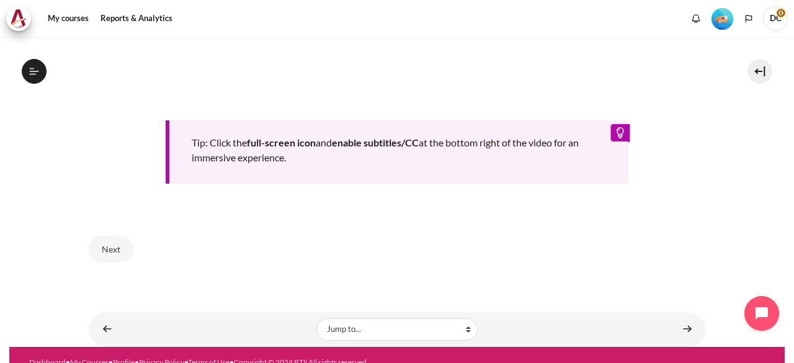
scroll to position [627, 0]
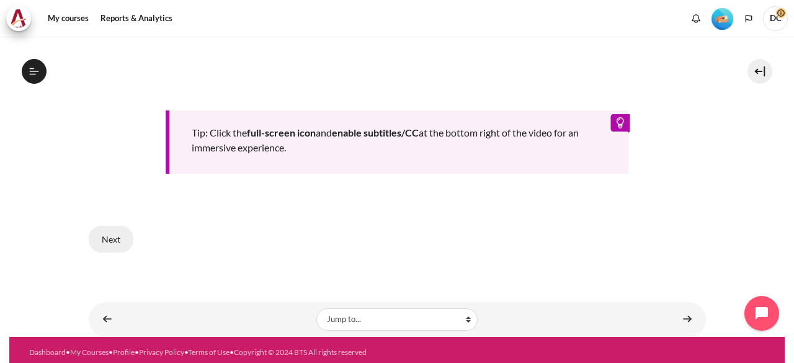
click at [108, 233] on button "Next" at bounding box center [111, 239] width 45 height 26
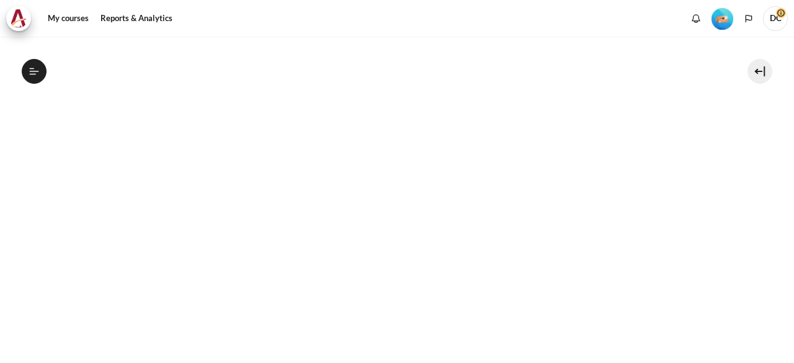
scroll to position [460, 0]
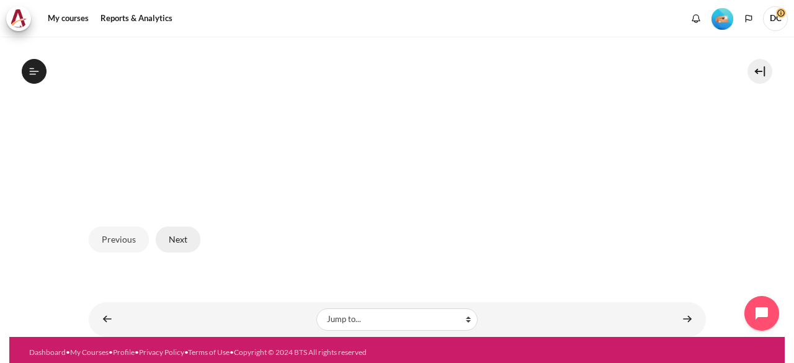
click at [160, 226] on button "Next" at bounding box center [178, 239] width 45 height 26
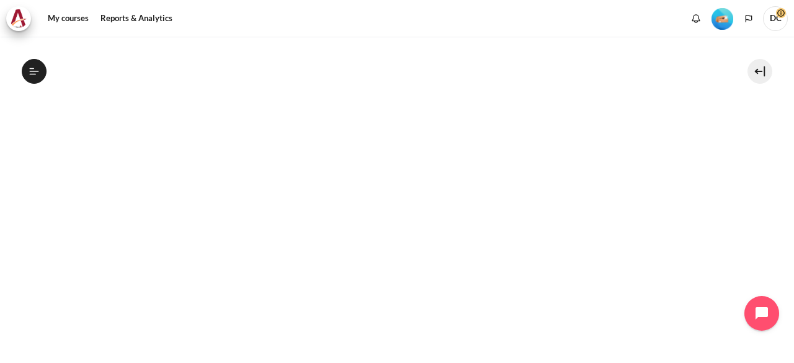
scroll to position [325, 0]
